Goal: Communication & Community: Answer question/provide support

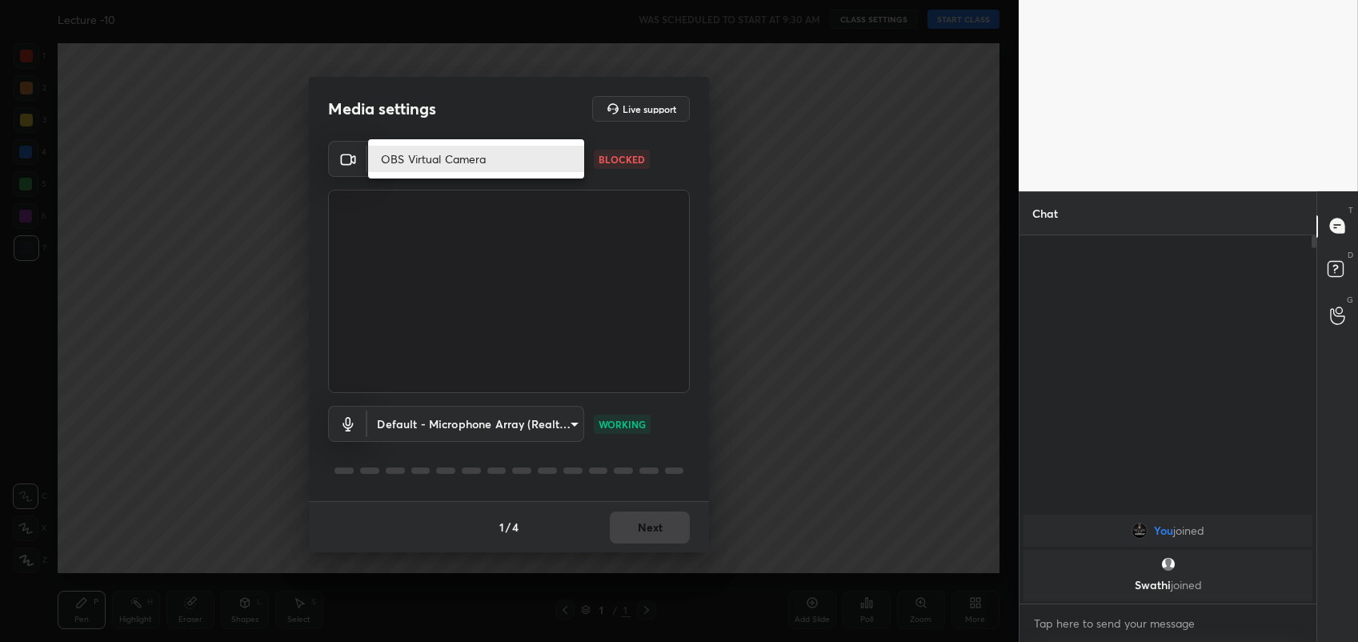
click at [545, 157] on body "1 2 3 4 5 6 7 C X Z C X Z E E Erase all H H Lecture -10 WAS SCHEDULED TO START …" at bounding box center [679, 321] width 1358 height 642
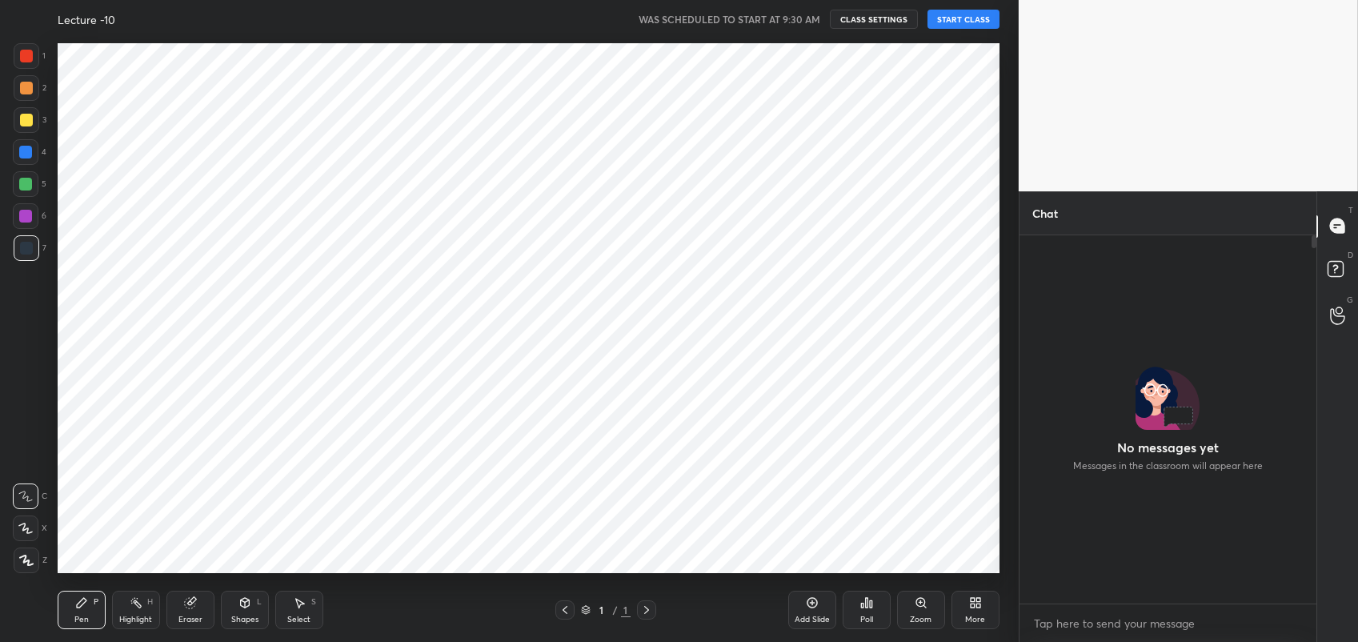
scroll to position [365, 293]
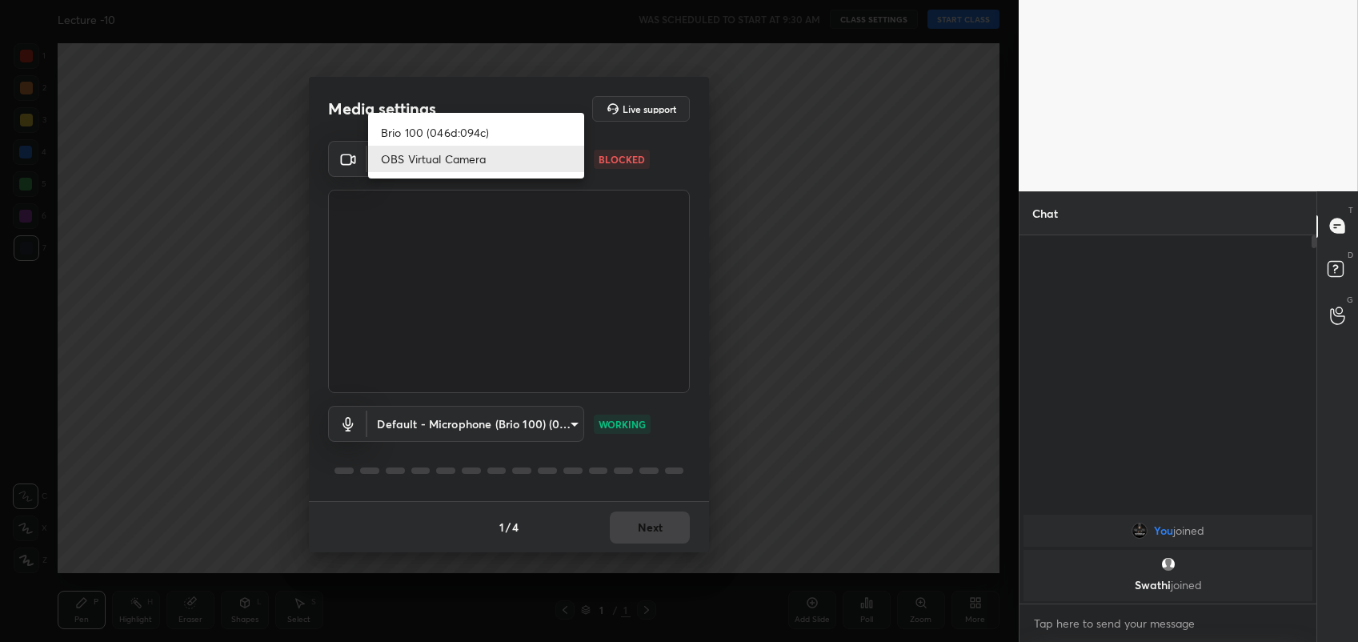
click at [536, 148] on body "1 2 3 4 5 6 7 C X Z C X Z E E Erase all H H Lecture -10 WAS SCHEDULED TO START …" at bounding box center [679, 321] width 1358 height 642
click at [510, 126] on li "Brio 100 (046d:094c)" at bounding box center [476, 132] width 216 height 26
type input "5f665e12beba5e2466af4b4a54a544224f4af359e14351a6715565265ad0c946"
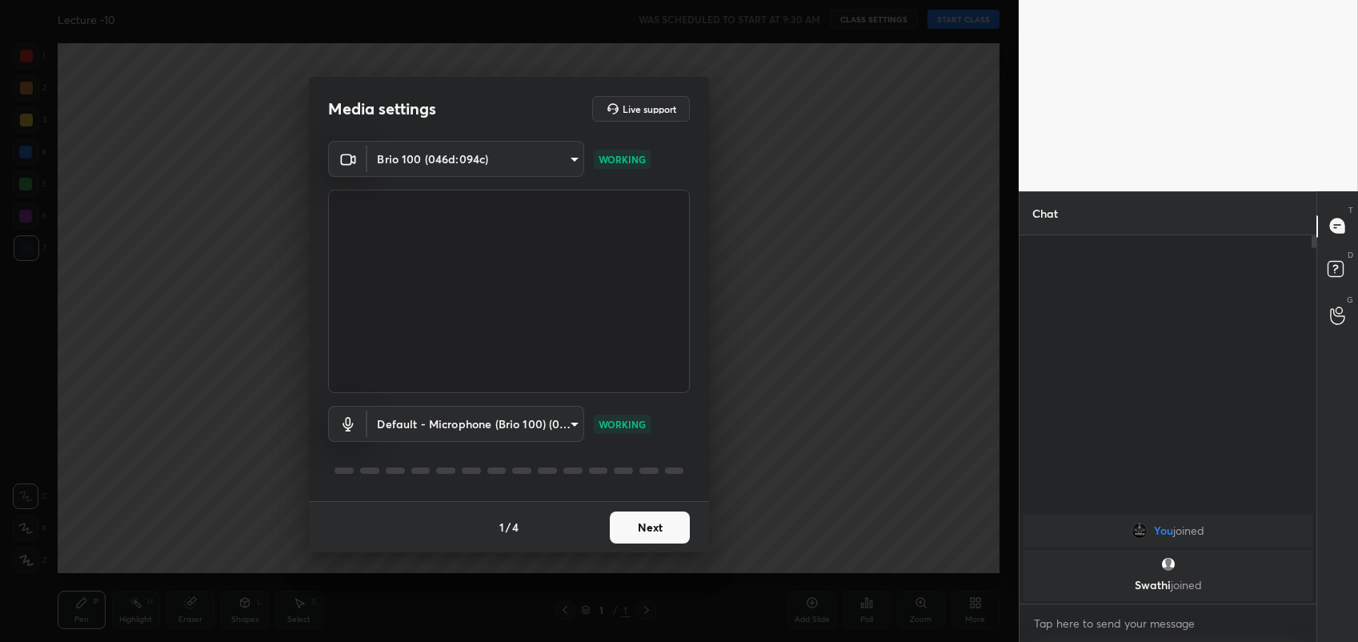
click at [645, 529] on button "Next" at bounding box center [650, 527] width 80 height 32
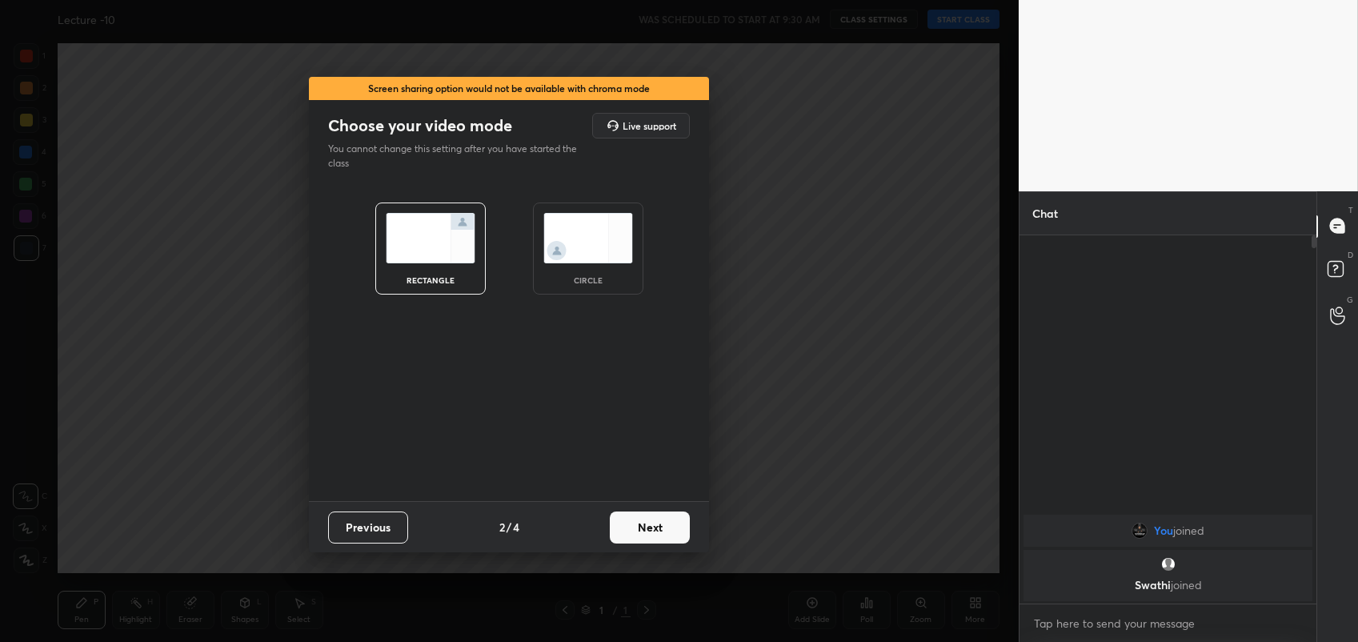
click at [645, 529] on button "Next" at bounding box center [650, 527] width 80 height 32
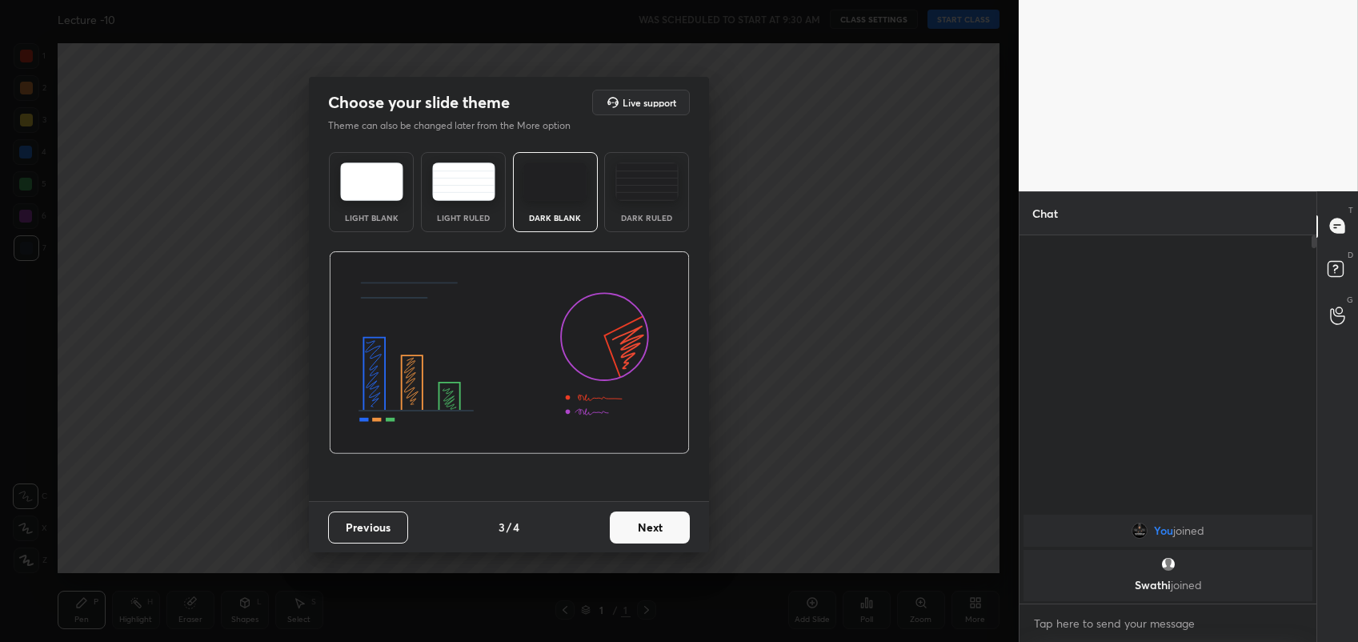
click at [645, 529] on button "Next" at bounding box center [650, 527] width 80 height 32
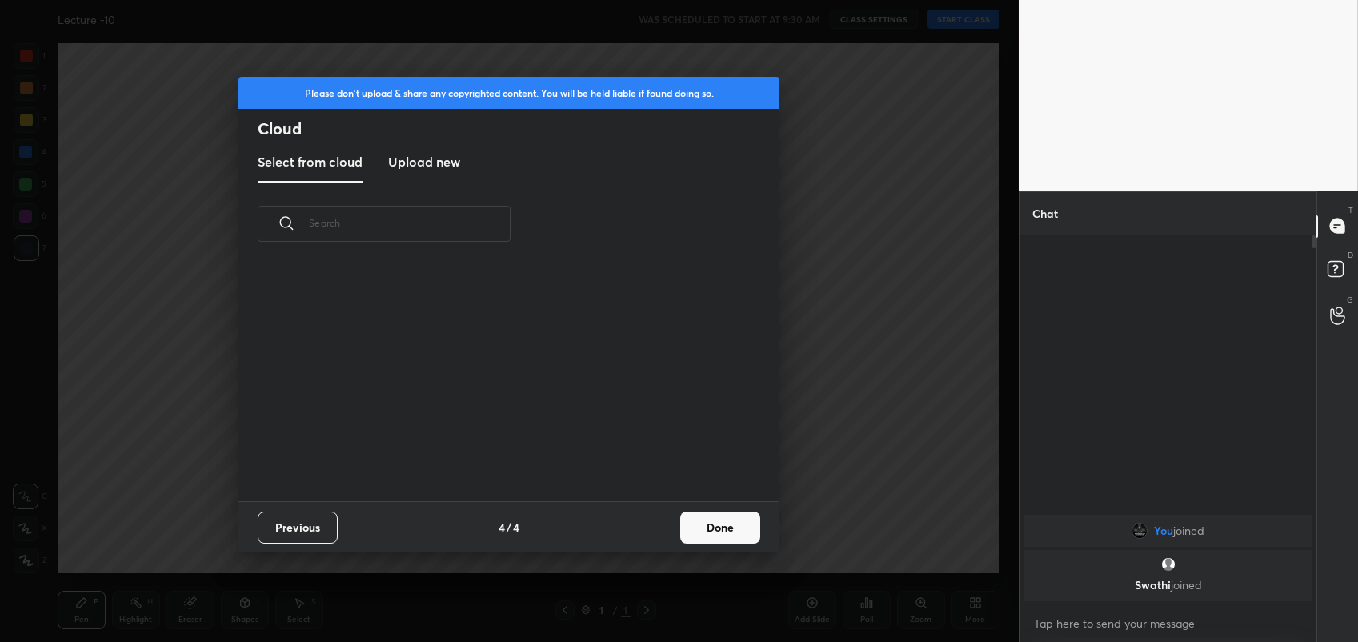
scroll to position [238, 513]
click at [686, 526] on button "Done" at bounding box center [720, 527] width 80 height 32
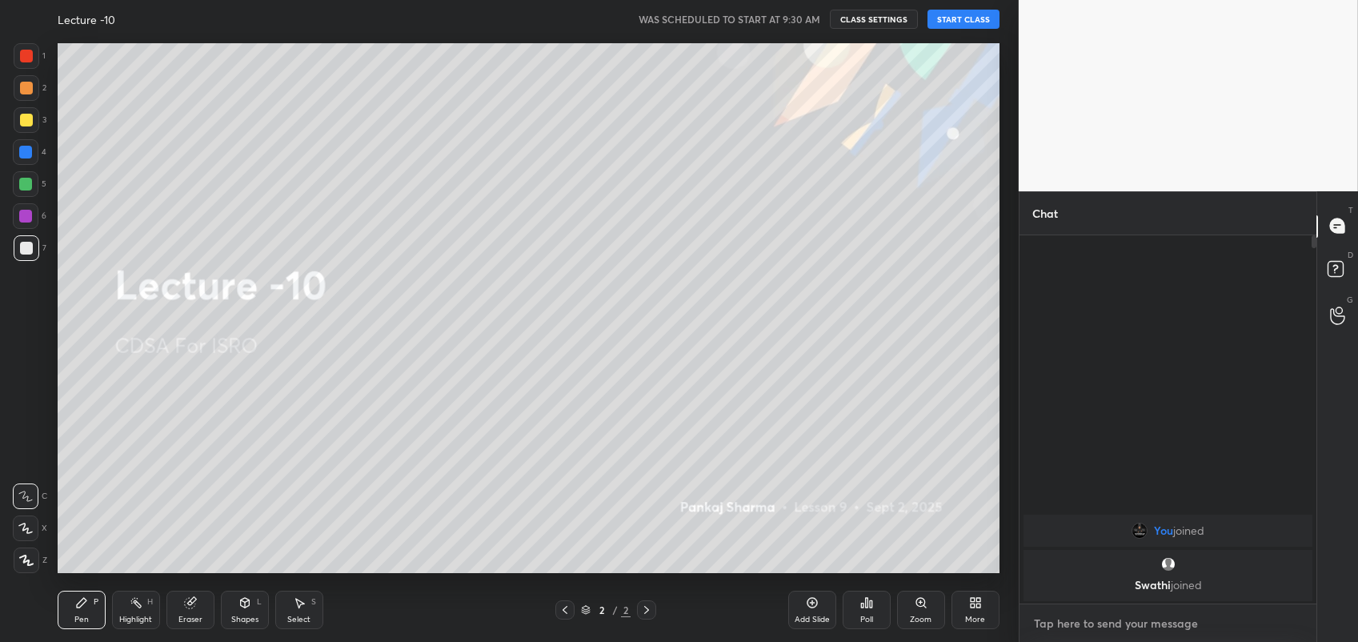
type textarea "x"
click at [1100, 626] on textarea at bounding box center [1167, 623] width 271 height 26
type textarea "d"
type textarea "x"
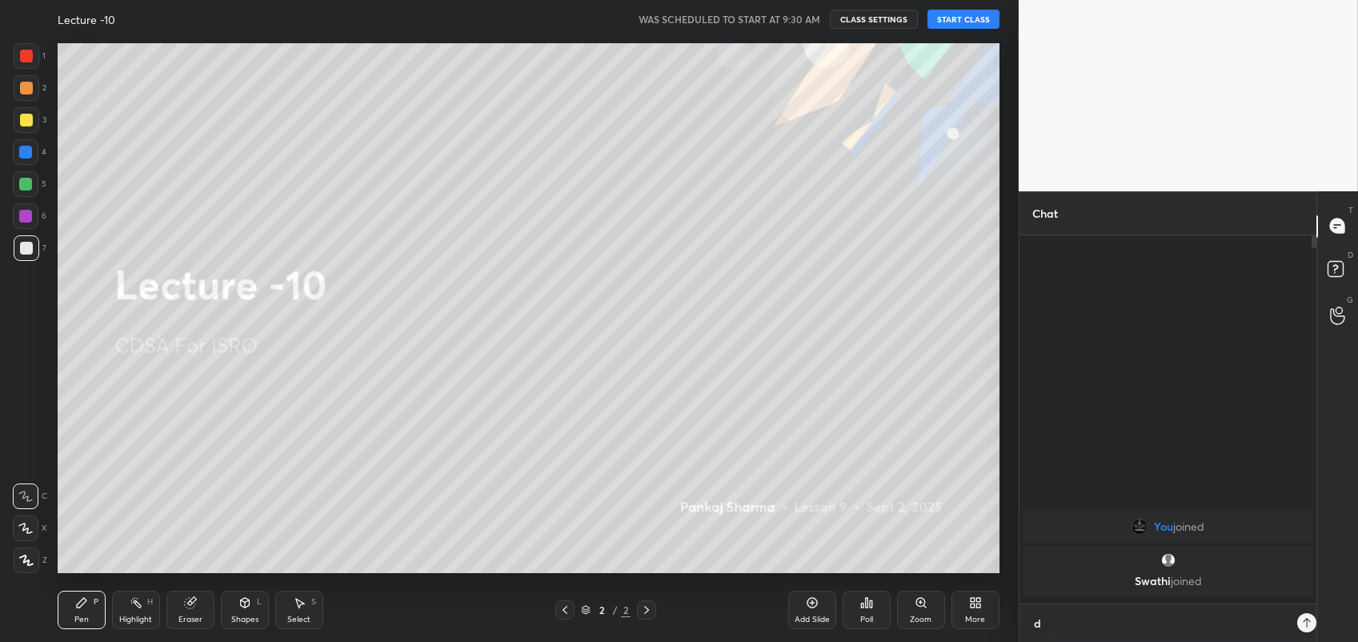
type textarea "du"
type textarea "x"
type textarea "due"
type textarea "x"
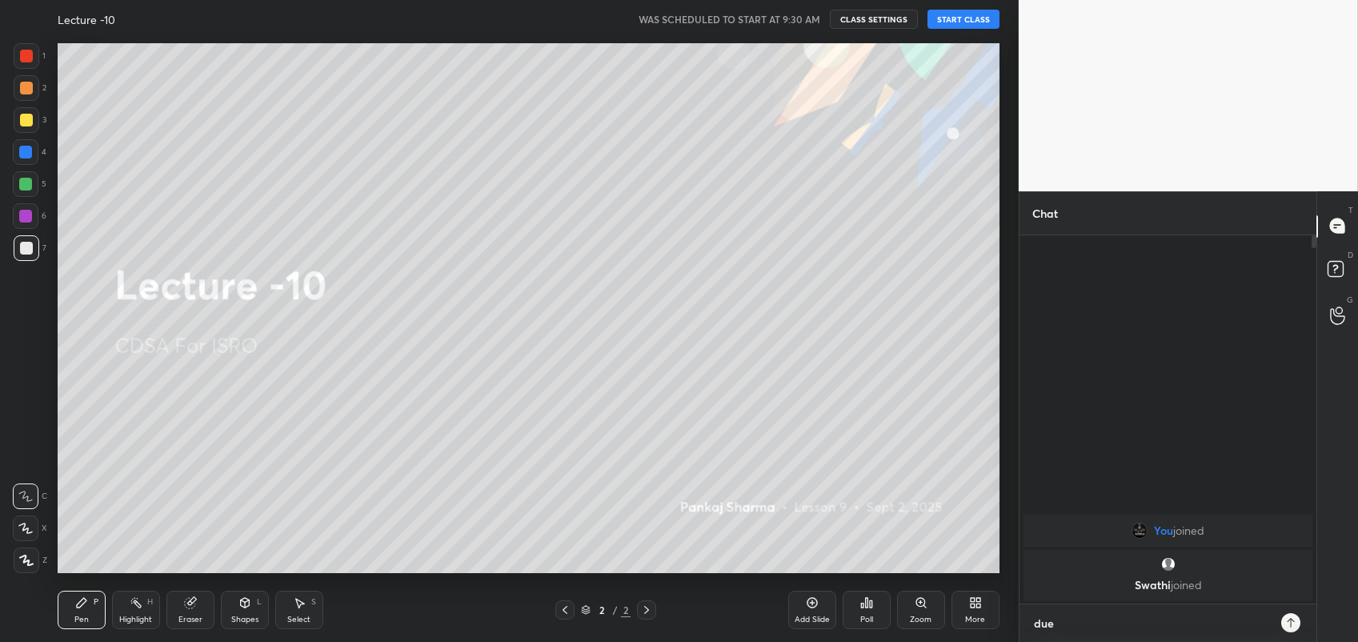
type textarea "due"
type textarea "x"
type textarea "due t"
type textarea "x"
type textarea "due to"
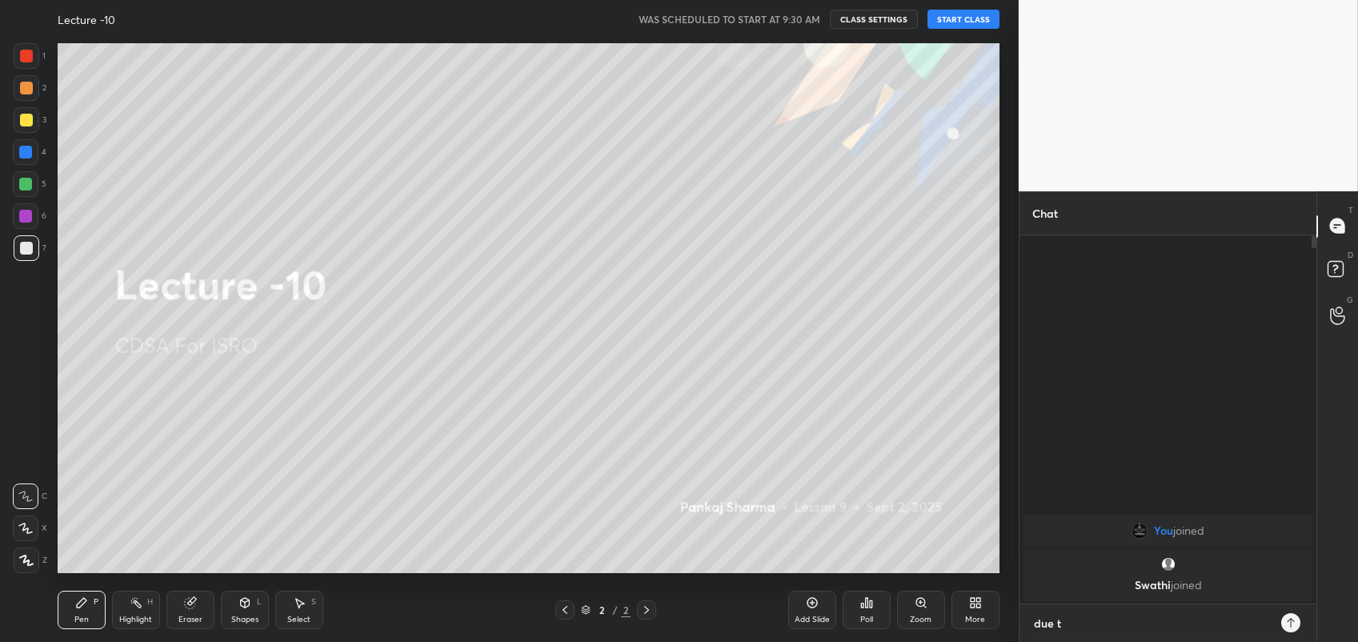
type textarea "x"
type textarea "due to"
type textarea "x"
type textarea "due to t"
type textarea "x"
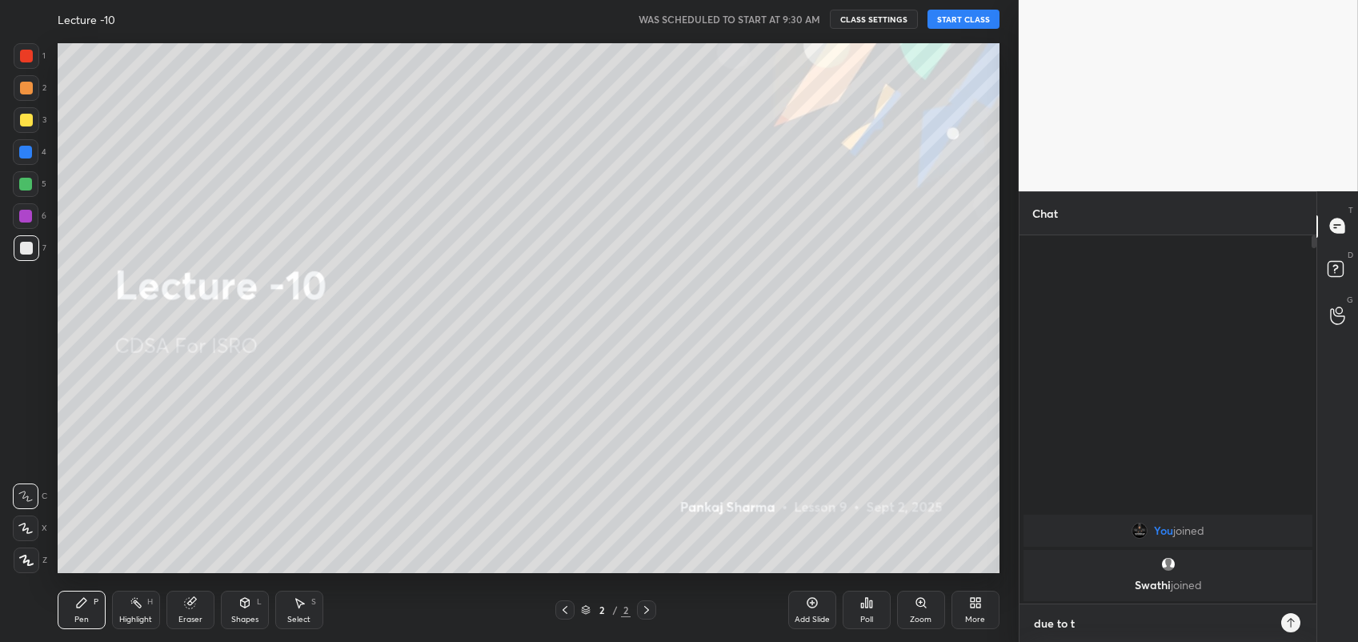
type textarea "due to te"
type textarea "x"
type textarea "due to tec"
type textarea "x"
type textarea "due to tecj"
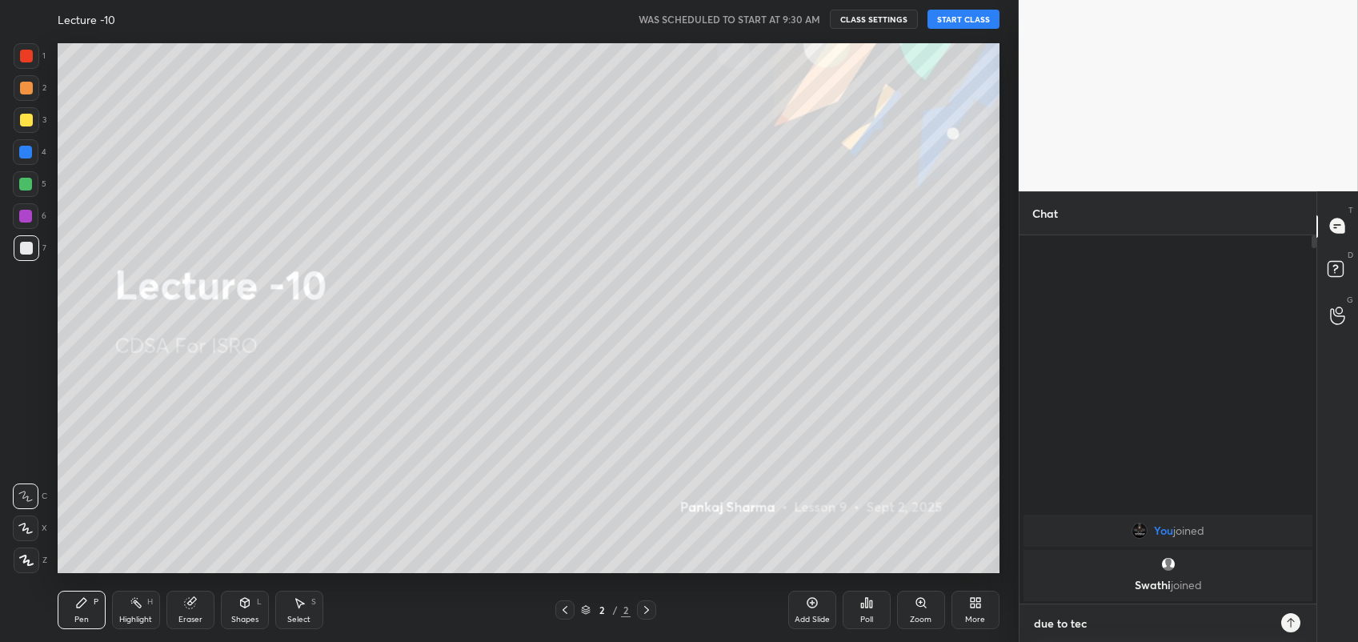
type textarea "x"
type textarea "due to tec"
type textarea "x"
type textarea "due to tech"
type textarea "x"
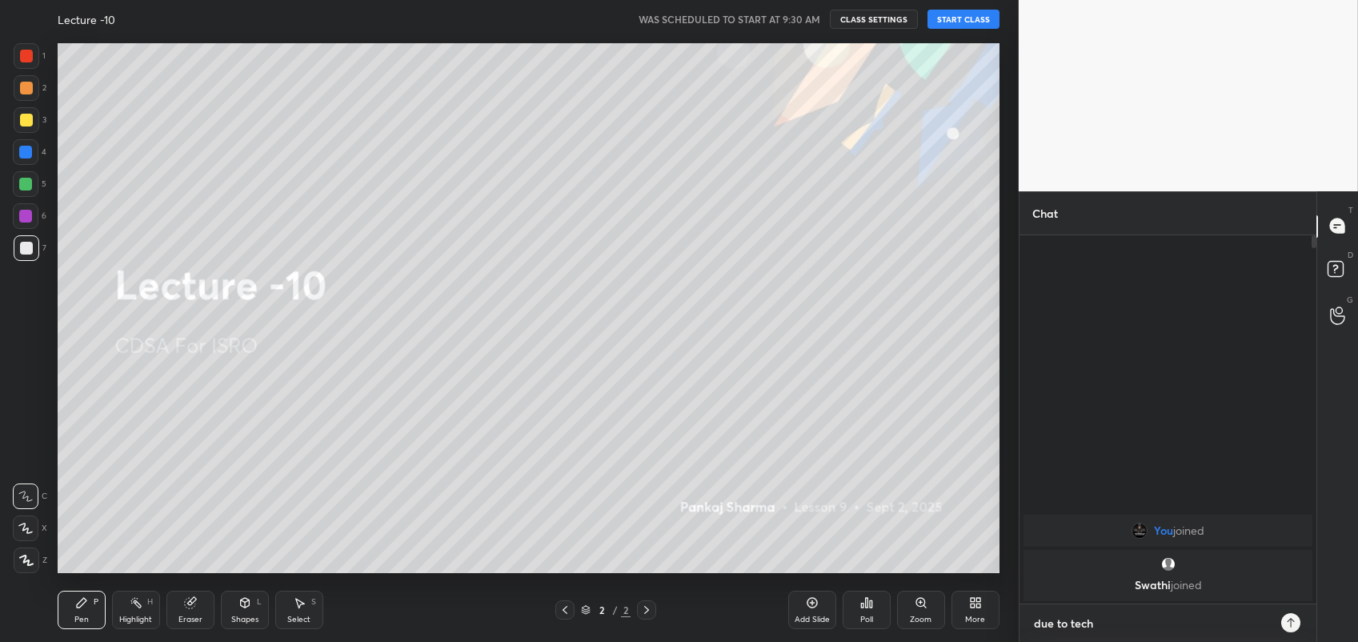
type textarea "due to techn"
type textarea "x"
type textarea "due to techni"
type textarea "x"
type textarea "due to technic"
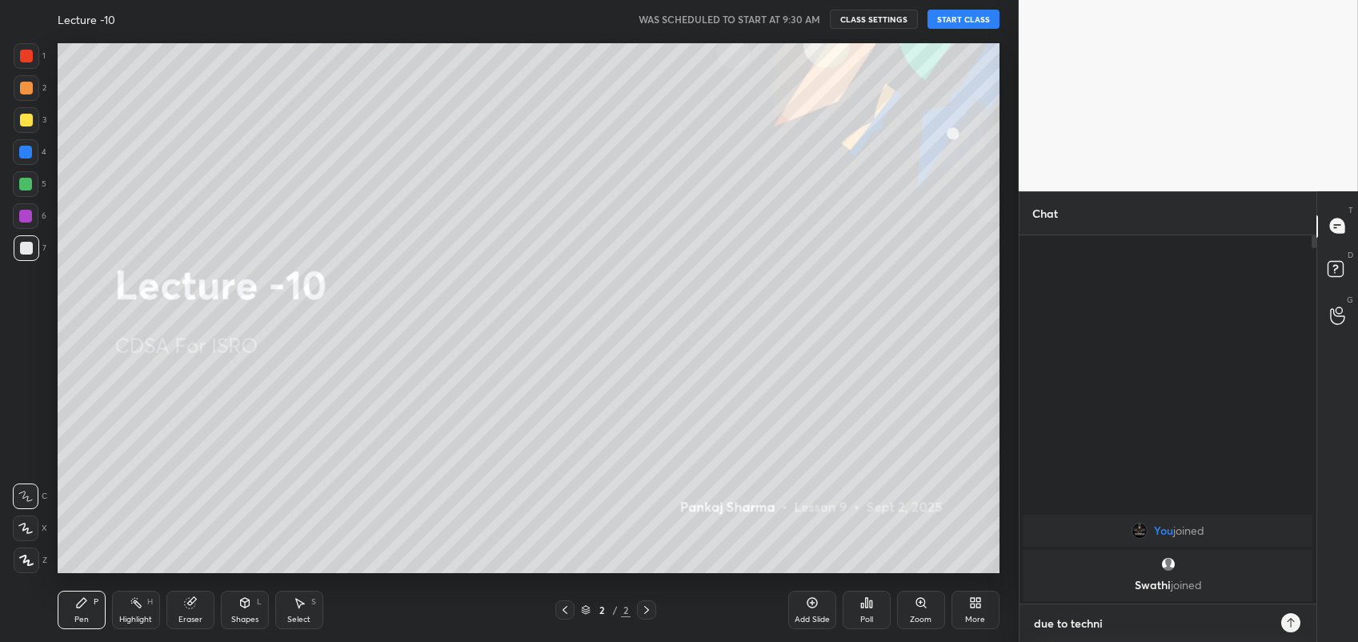
type textarea "x"
type textarea "due to technica"
type textarea "x"
type textarea "due to technical"
type textarea "x"
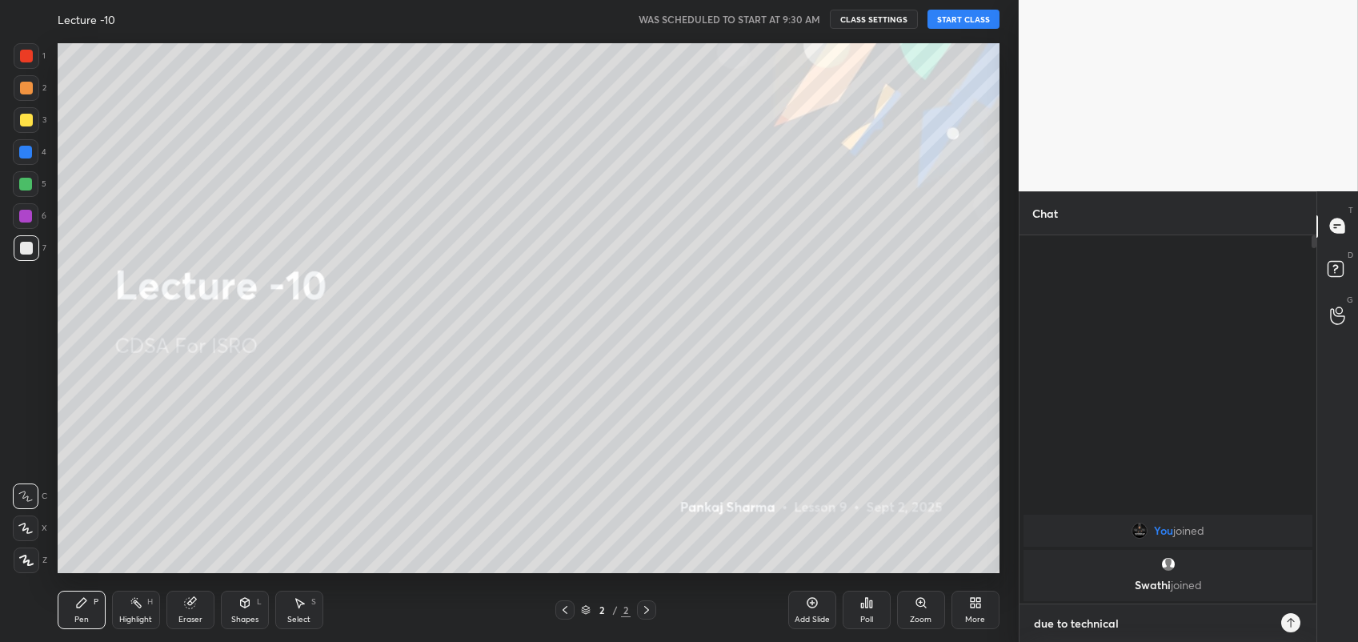
type textarea "due to technical"
type textarea "x"
type textarea "due to technical i"
type textarea "x"
type textarea "due to technical is"
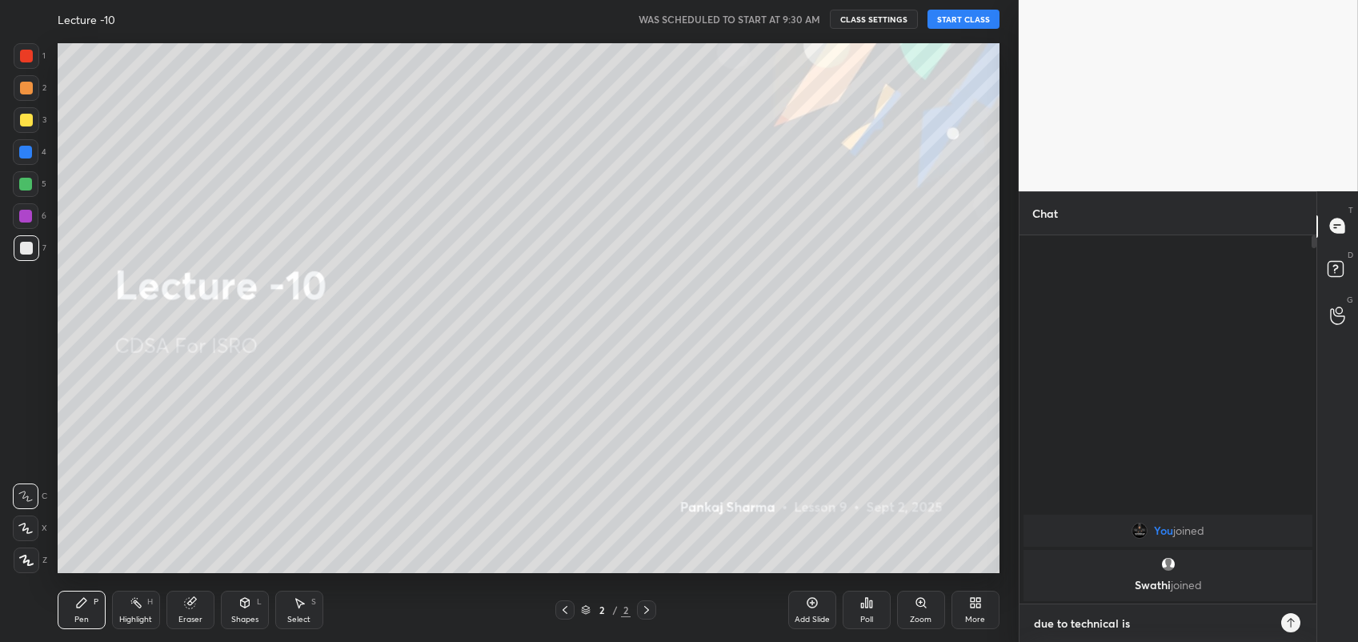
type textarea "x"
type textarea "due to technical iss"
type textarea "x"
type textarea "due to technical issu"
type textarea "x"
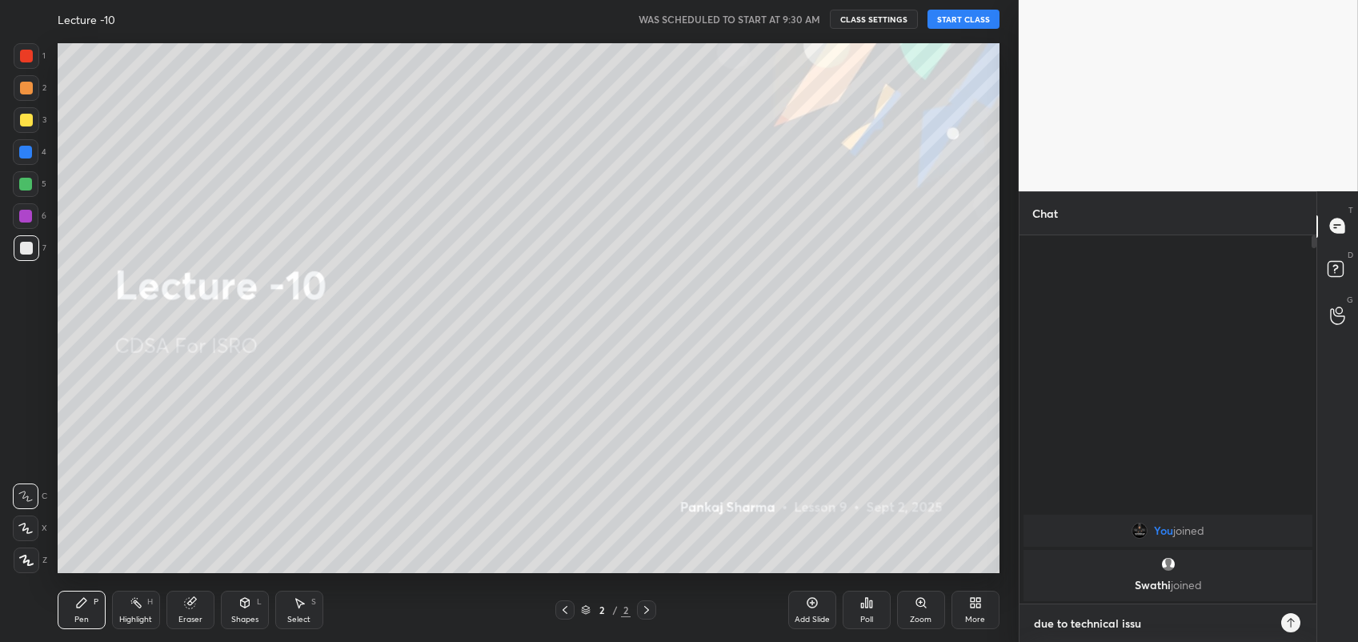
type textarea "due to technical issue"
type textarea "x"
type textarea "due to technical issue"
type textarea "x"
type textarea "due to technical issue t"
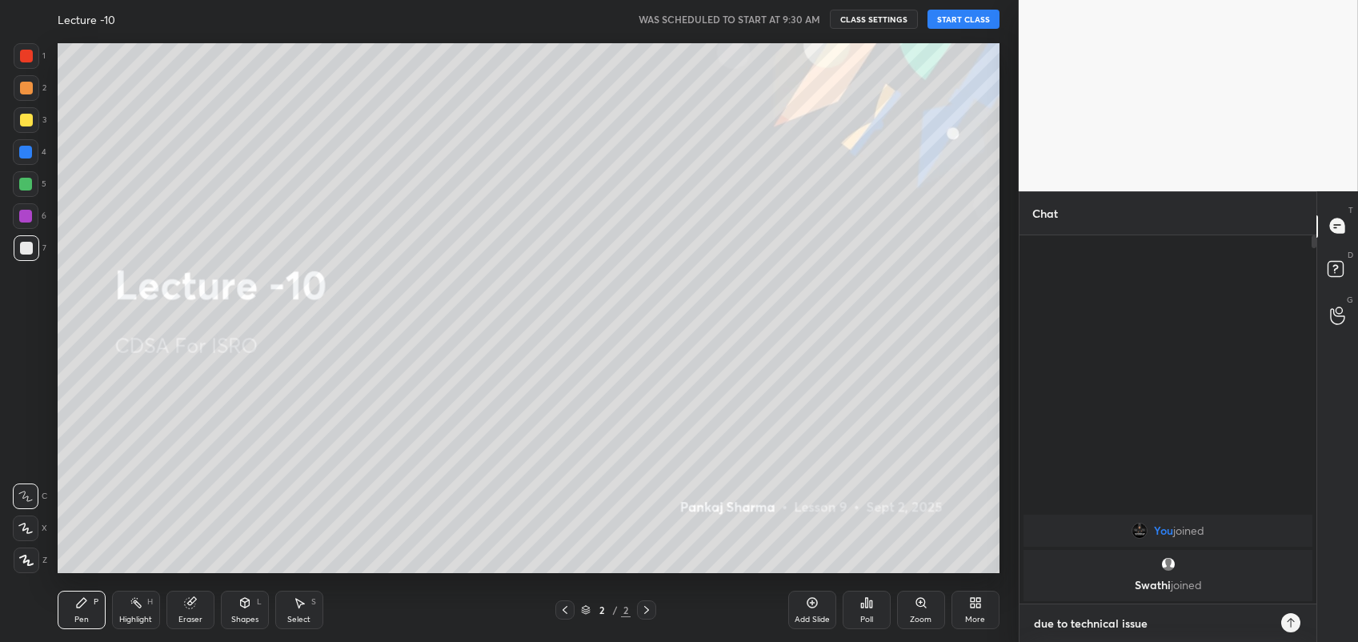
type textarea "x"
type textarea "due to technical issue to"
type textarea "x"
type textarea "due to technical issue [PERSON_NAME]"
type textarea "x"
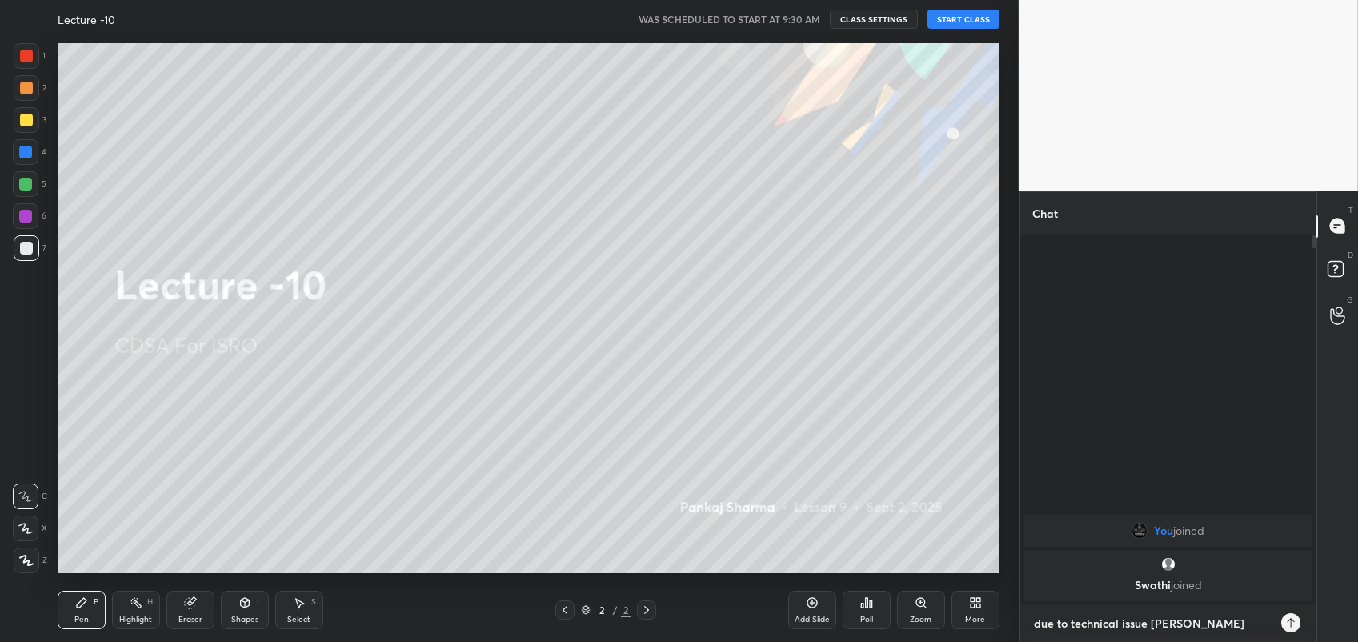
type textarea "due to technical issue toda"
type textarea "x"
type textarea "due to technical issue [DATE]"
type textarea "x"
type textarea "due to technical issue [DATE]"
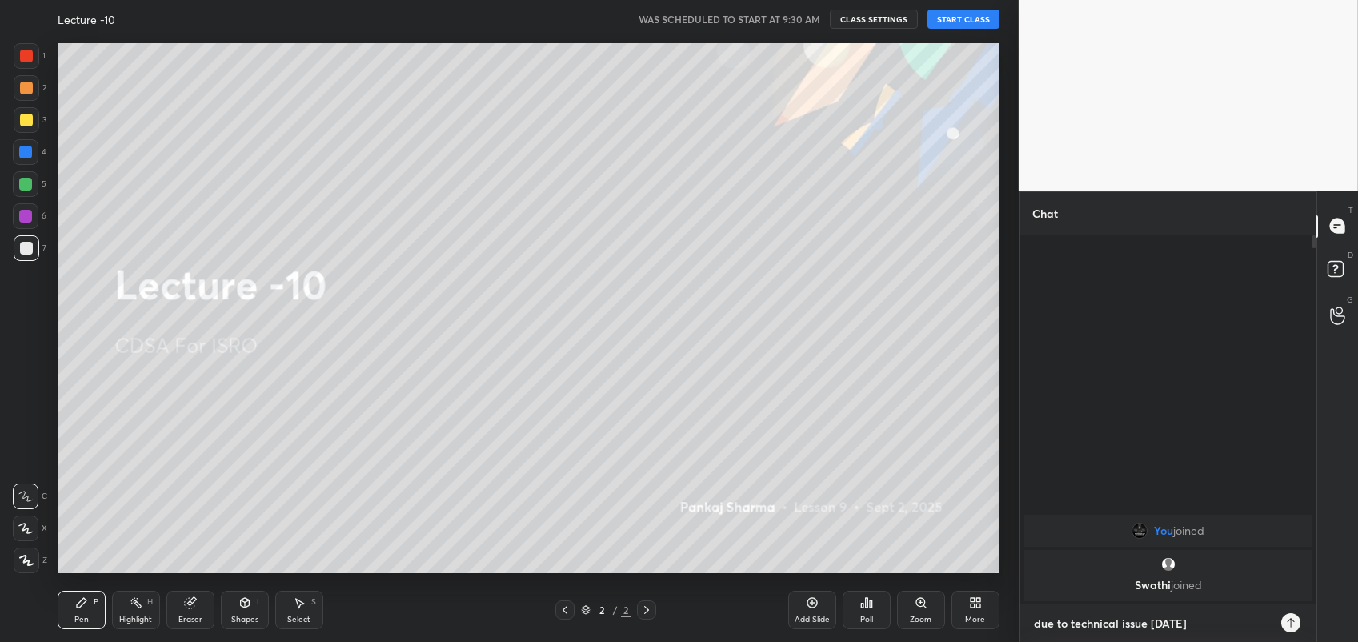
type textarea "x"
type textarea "due to technical issue [DATE] c"
type textarea "x"
type textarea "due to technical issue [DATE] cl"
type textarea "x"
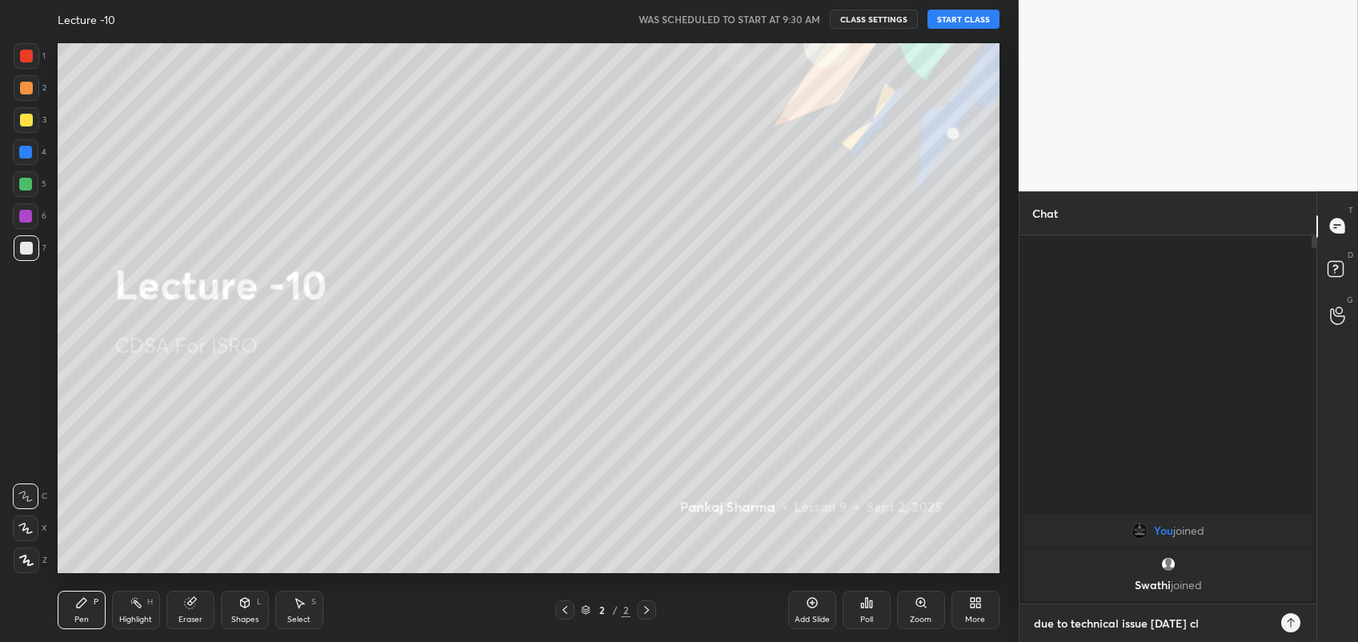
type textarea "due to technical issue [DATE] cla"
type textarea "x"
type textarea "due to technical issue [DATE] clas"
type textarea "x"
type textarea "due to technical issue [DATE] class"
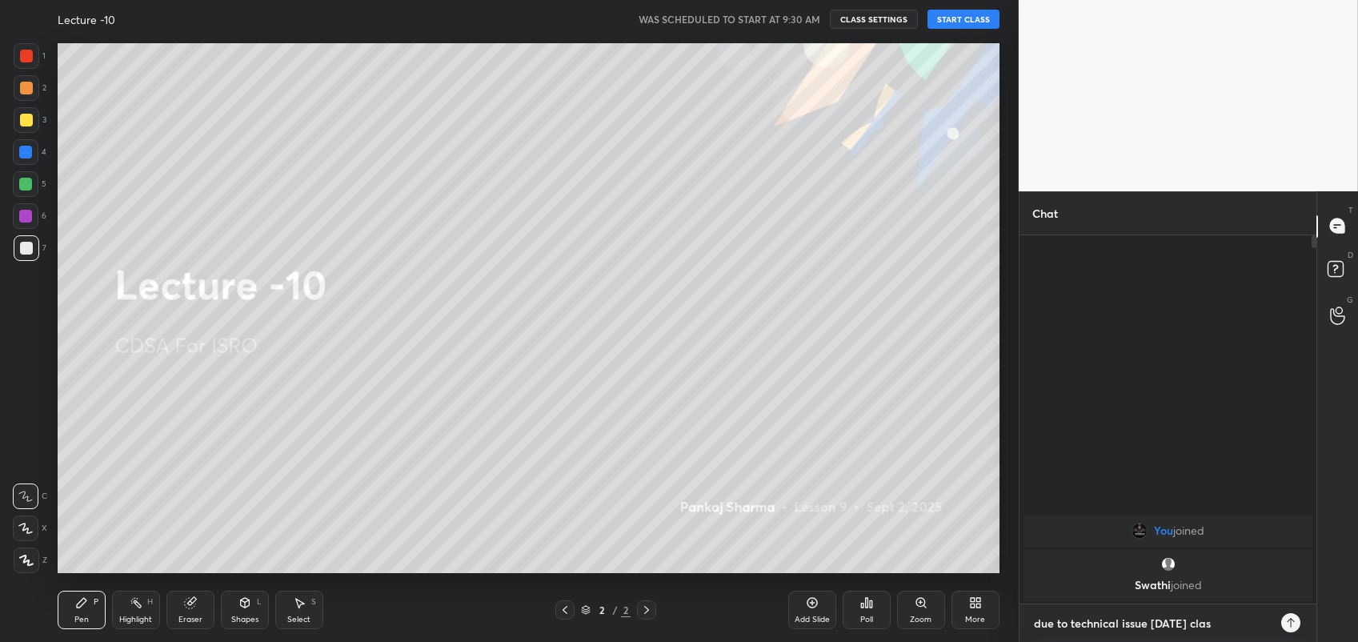
type textarea "x"
type textarea "due to technical issue [DATE] class"
type textarea "x"
type textarea "due to technical issue [DATE] class c"
type textarea "x"
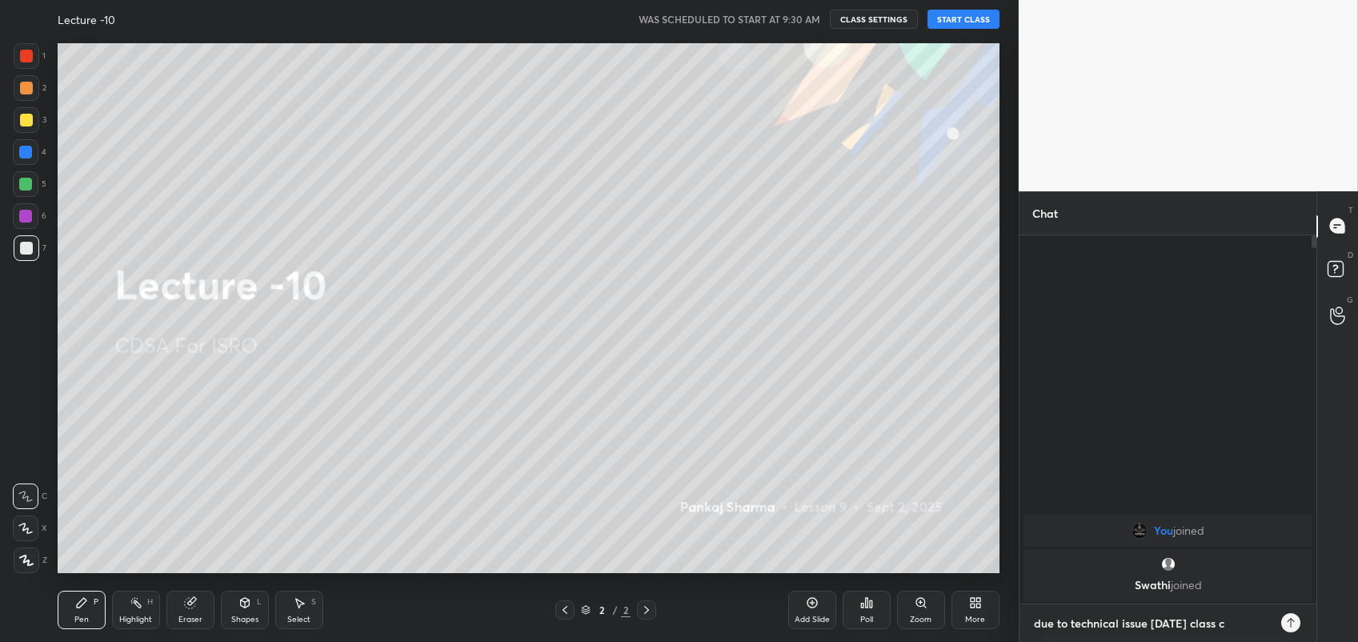
type textarea "due to technical issue [DATE] class ca"
type textarea "x"
type textarea "due to technical issue [DATE] class can"
type textarea "x"
type textarea "due to technical issue [DATE] class canc"
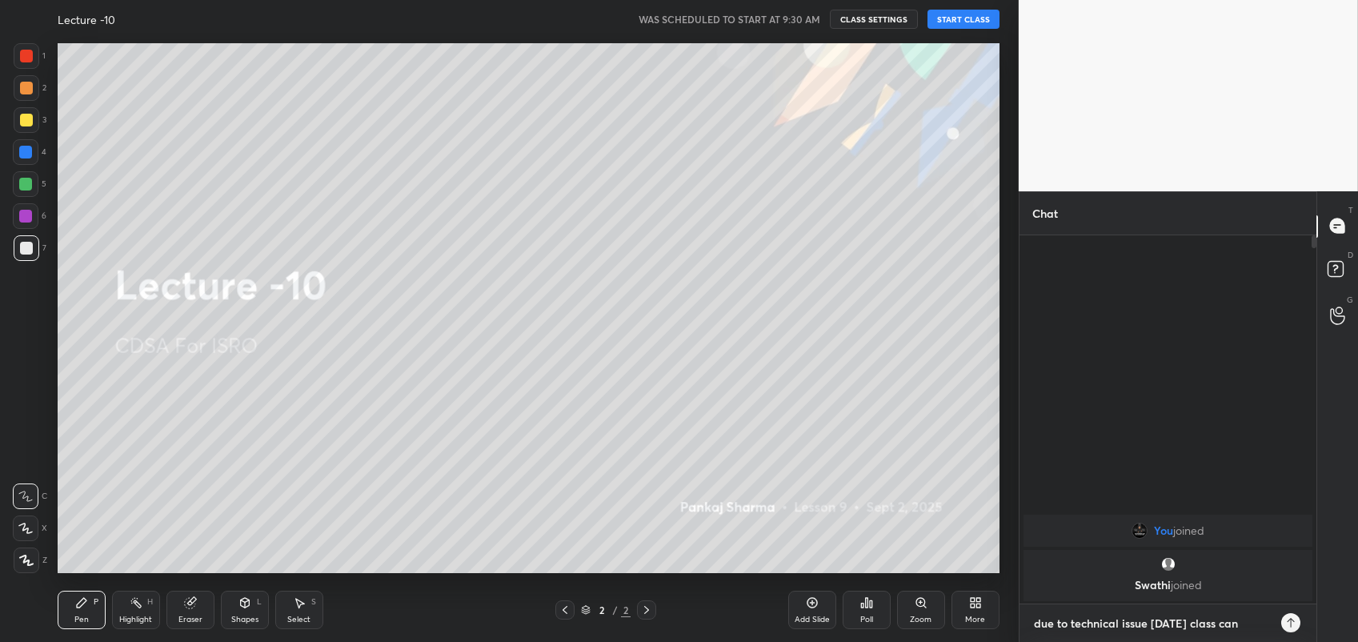
type textarea "x"
type textarea "due to technical issue [DATE] class cance"
type textarea "x"
type textarea "due to technical issue [DATE] class cancel"
type textarea "x"
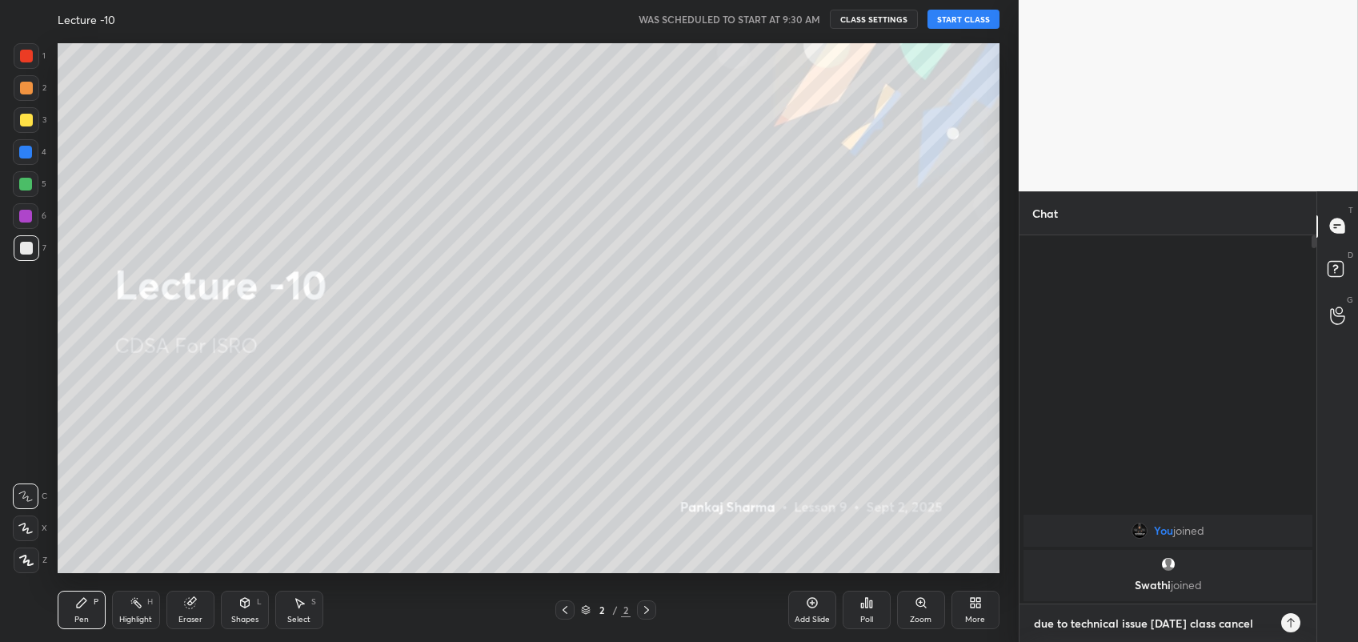
type textarea "due to technical issue [DATE] class cancel"
type textarea "x"
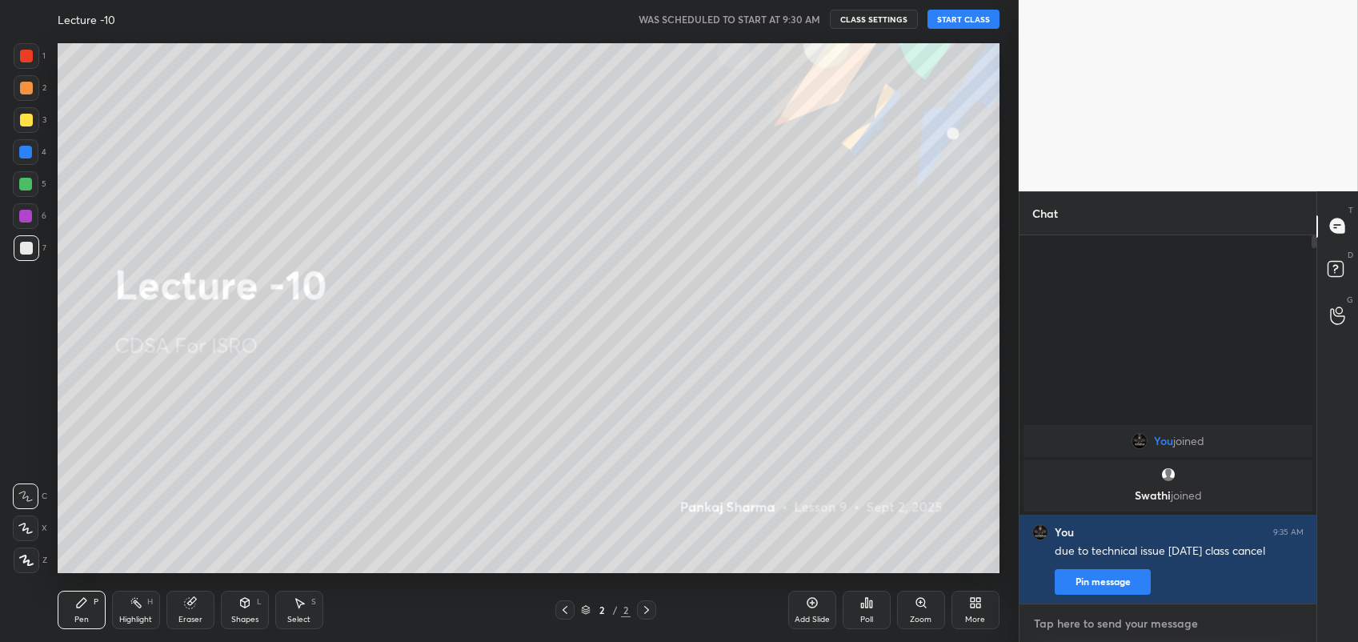
type textarea "r"
type textarea "x"
type textarea "re"
type textarea "x"
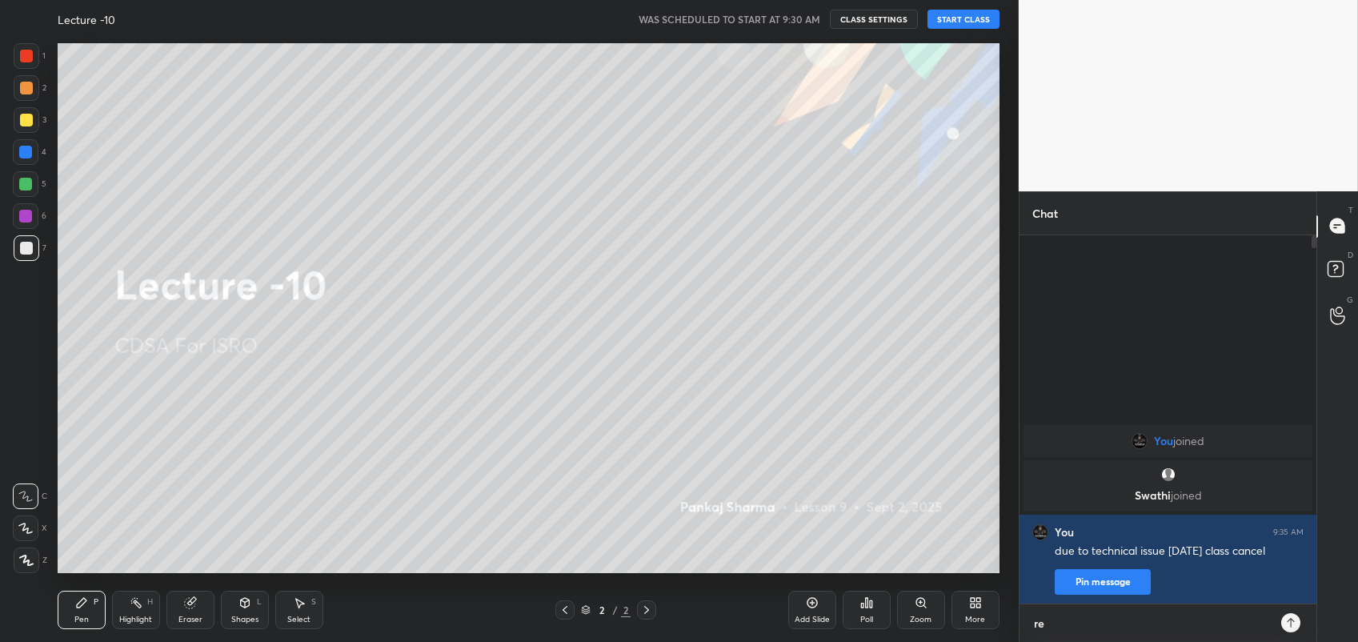
scroll to position [230, 293]
type textarea "rev"
type textarea "x"
type textarea "revi"
type textarea "x"
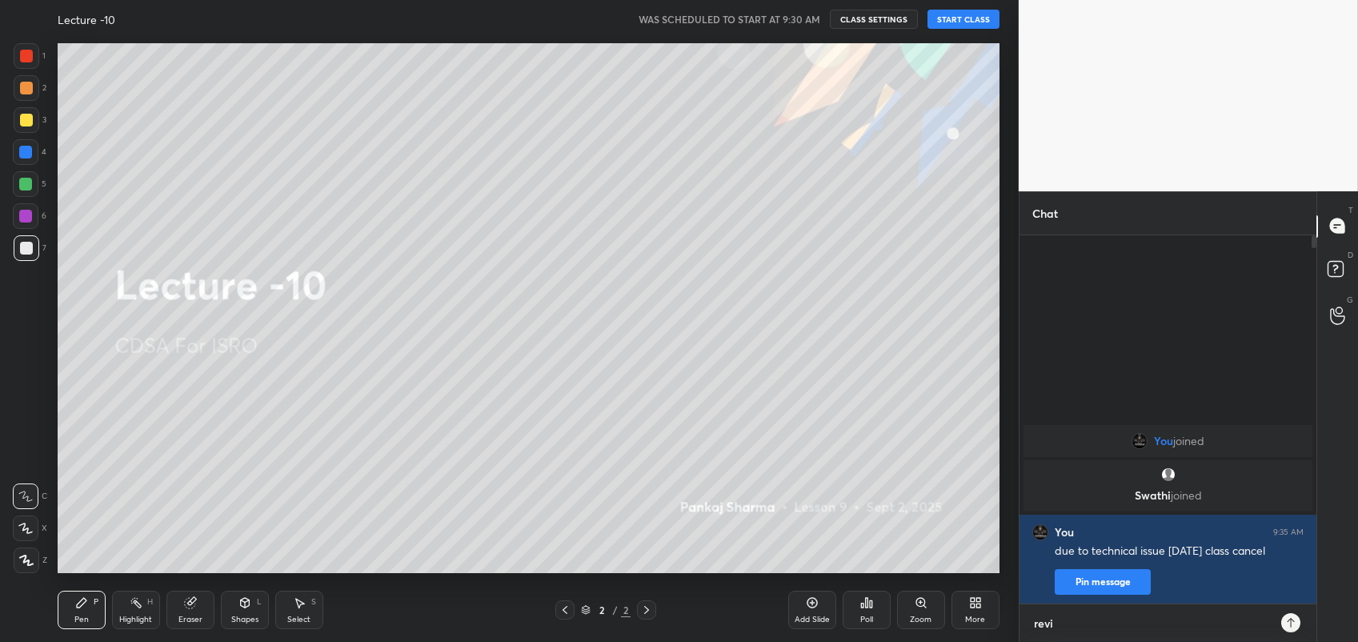
type textarea "[PERSON_NAME]"
type textarea "x"
type textarea "revise"
type textarea "x"
type textarea "revise"
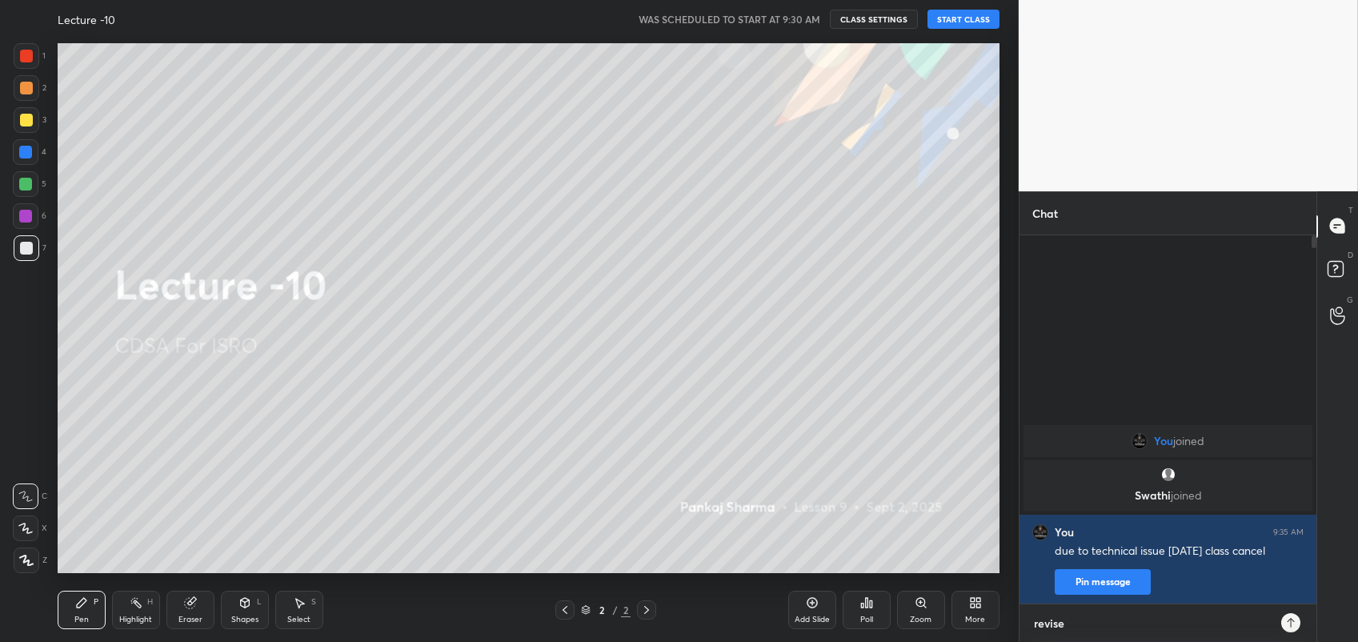
type textarea "x"
type textarea "revise t"
type textarea "x"
type textarea "revise th"
type textarea "x"
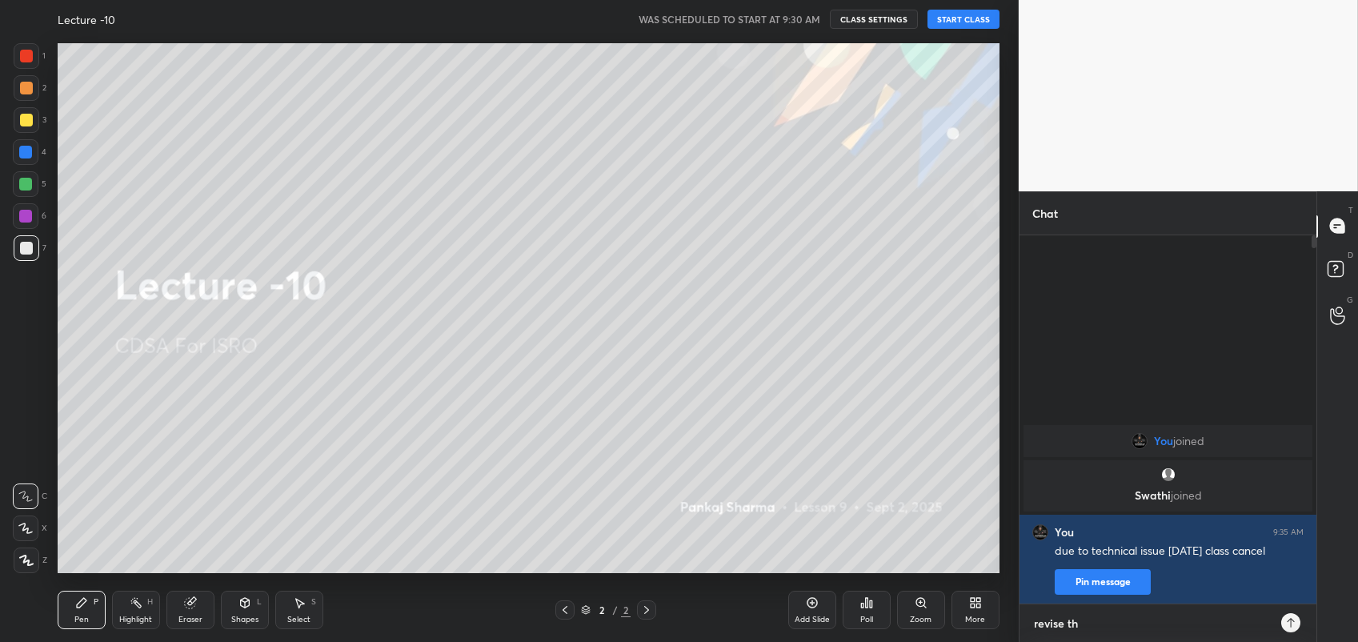
type textarea "revise the"
type textarea "x"
type textarea "revise the"
type textarea "x"
type textarea "revise the t"
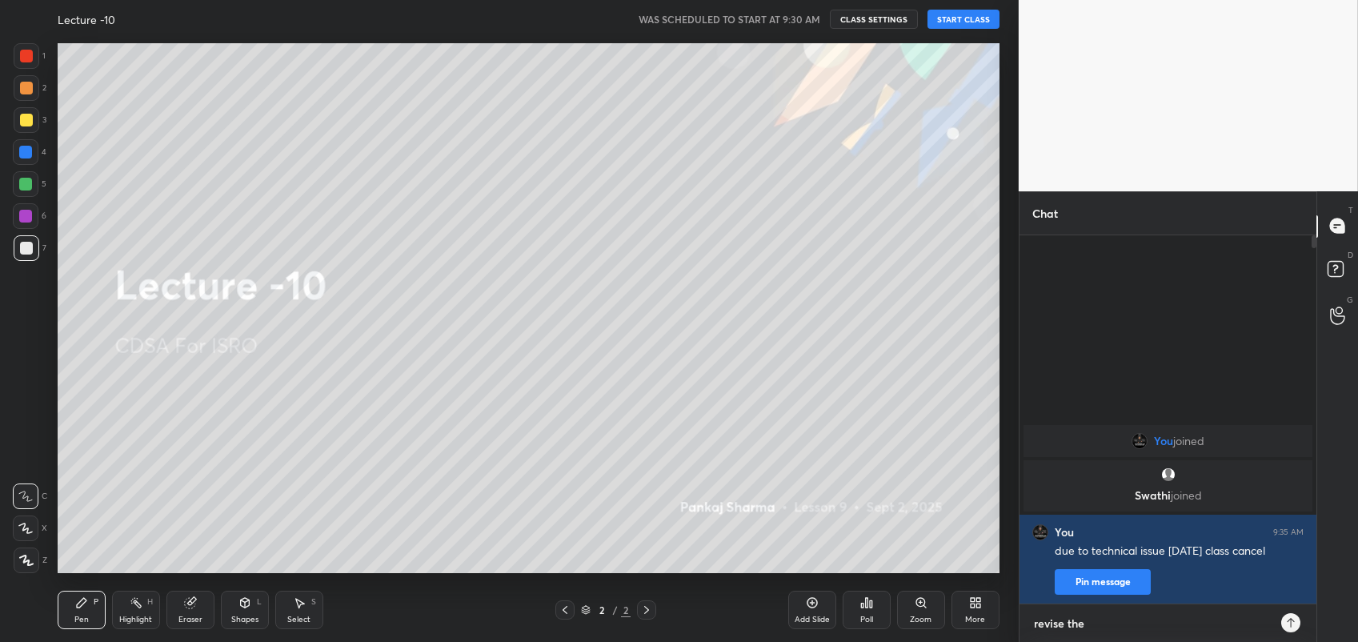
type textarea "x"
type textarea "revise the to"
type textarea "x"
type textarea "revise the top"
type textarea "x"
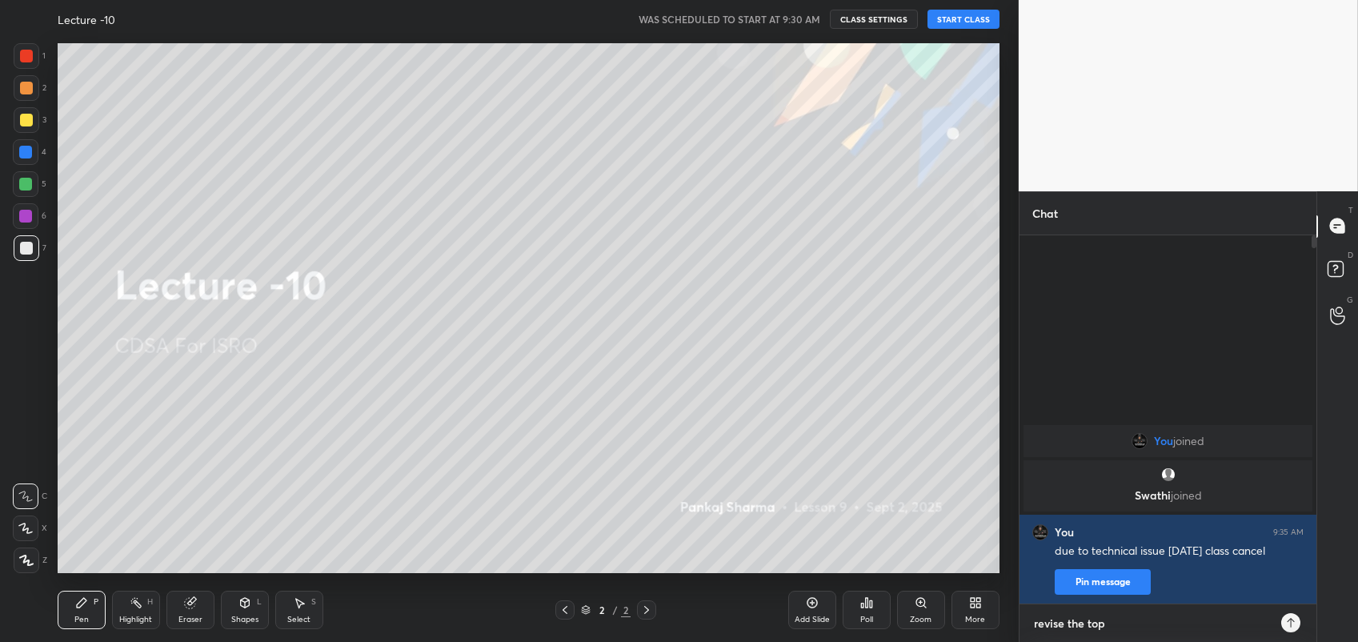
type textarea "revise the topi"
type textarea "x"
type textarea "revise the topic"
type textarea "x"
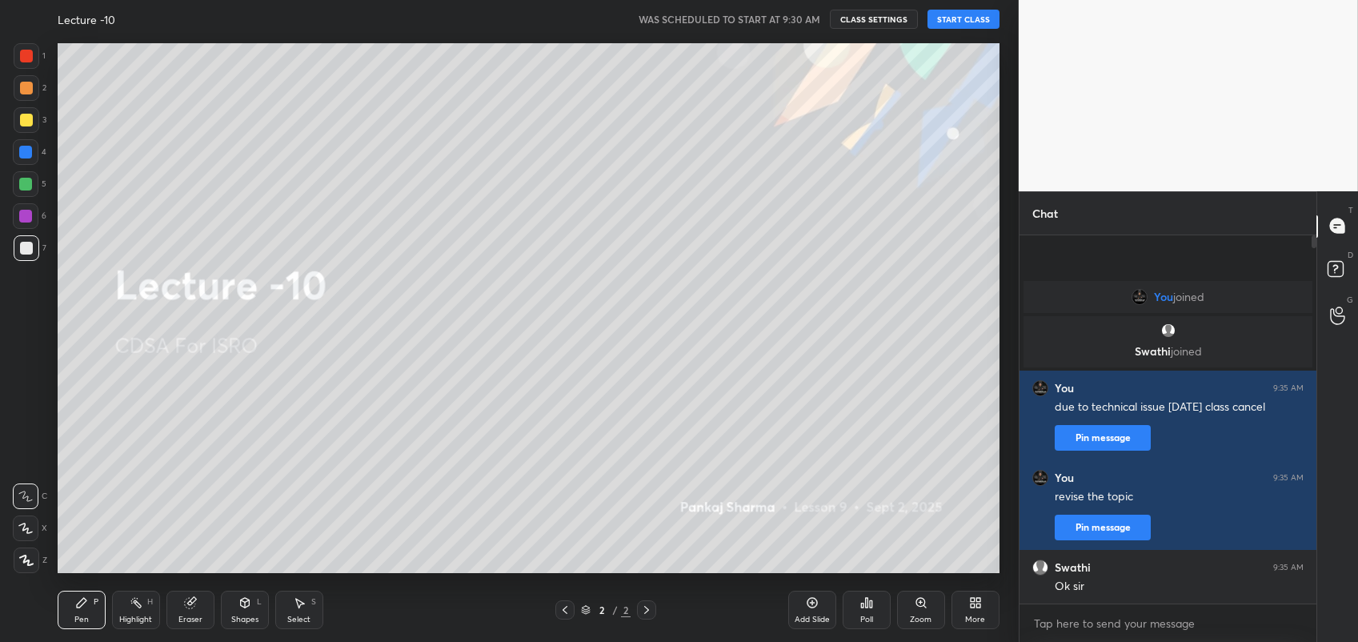
click at [958, 26] on button "START CLASS" at bounding box center [963, 19] width 72 height 19
click at [965, 14] on button "End Class" at bounding box center [967, 19] width 66 height 19
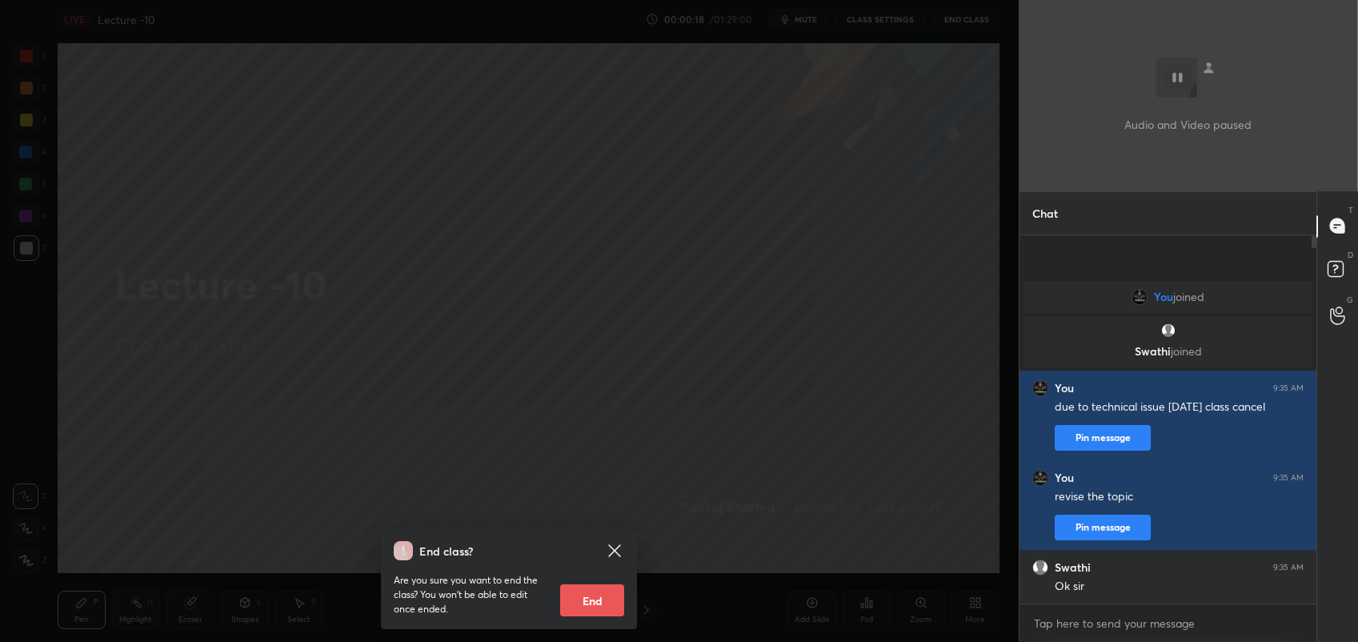
click at [620, 590] on button "End" at bounding box center [592, 600] width 64 height 32
type textarea "x"
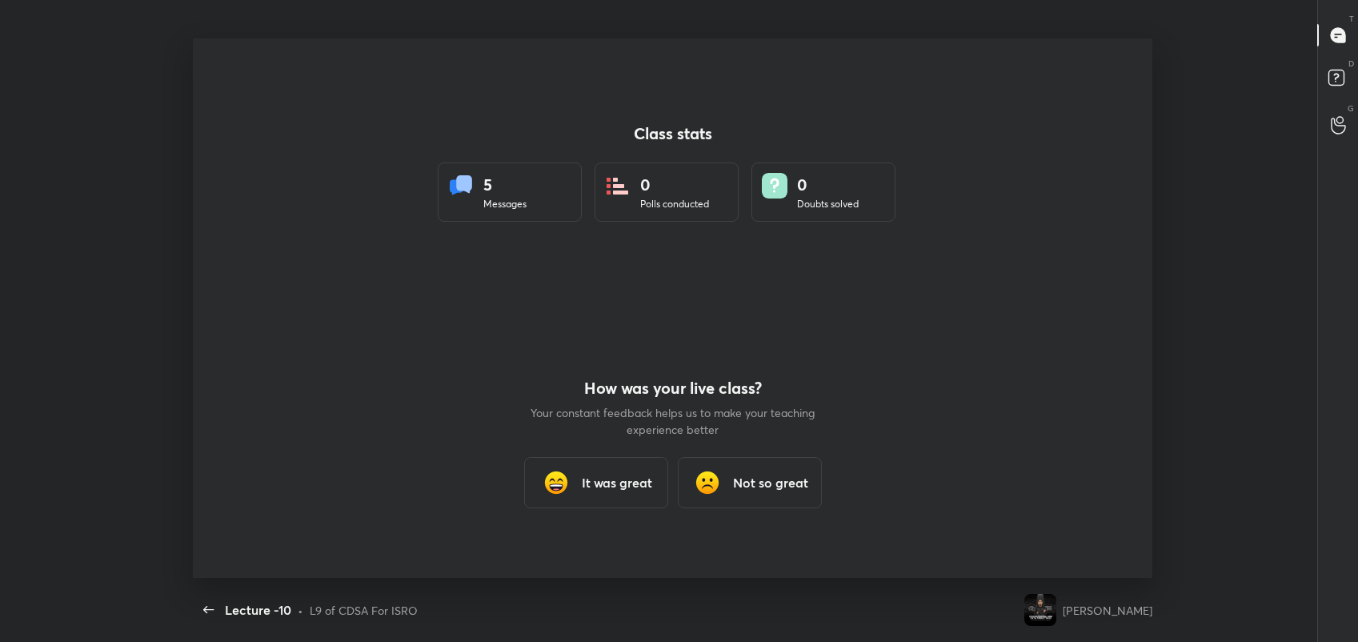
scroll to position [538, 1345]
